Goal: Navigation & Orientation: Find specific page/section

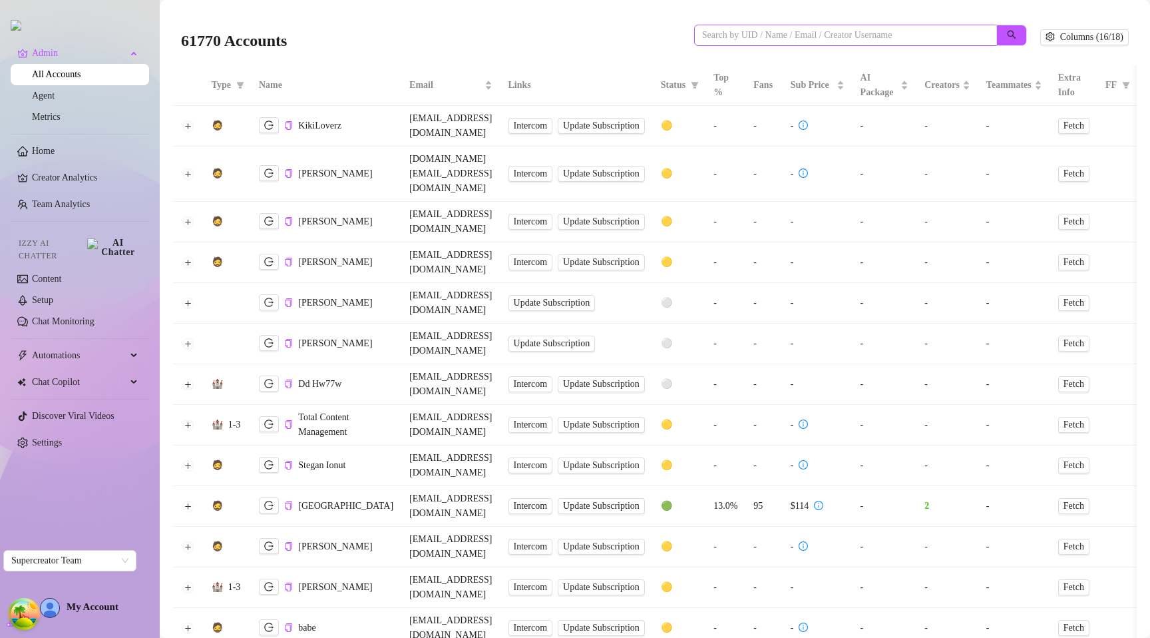
click at [747, 25] on span at bounding box center [845, 35] width 303 height 21
